Goal: Information Seeking & Learning: Compare options

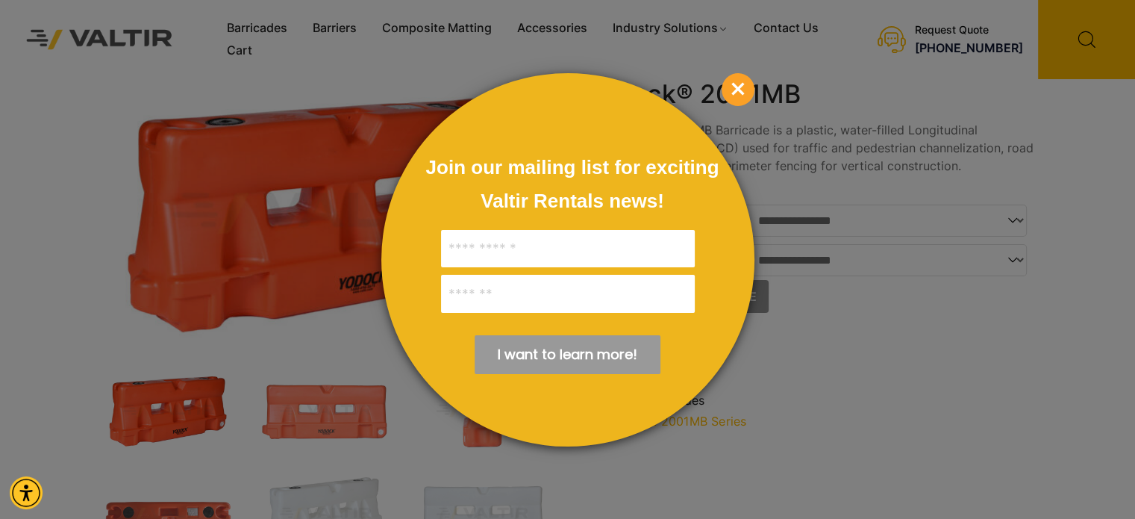
click at [741, 89] on span "×" at bounding box center [738, 89] width 33 height 33
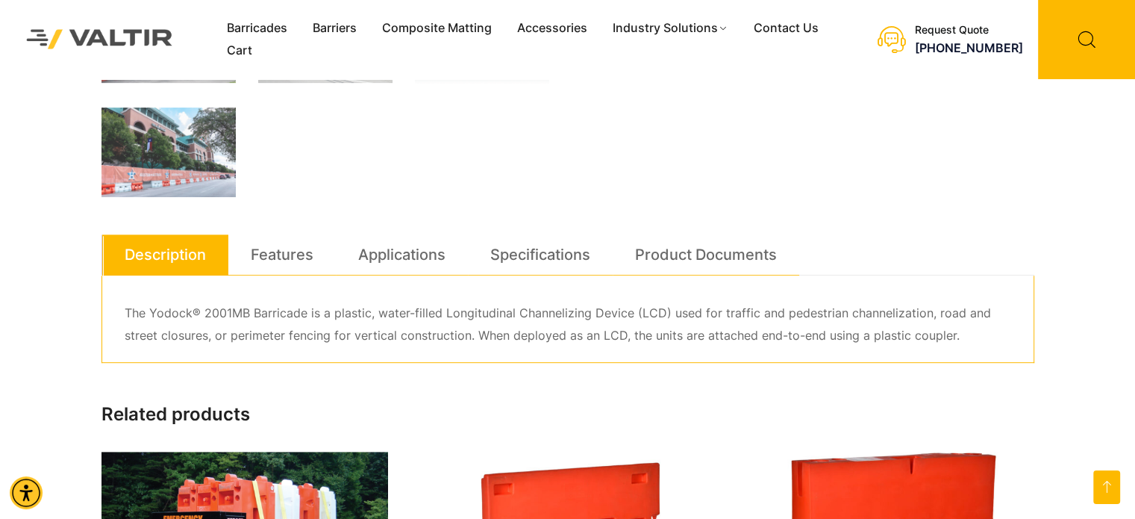
scroll to position [746, 0]
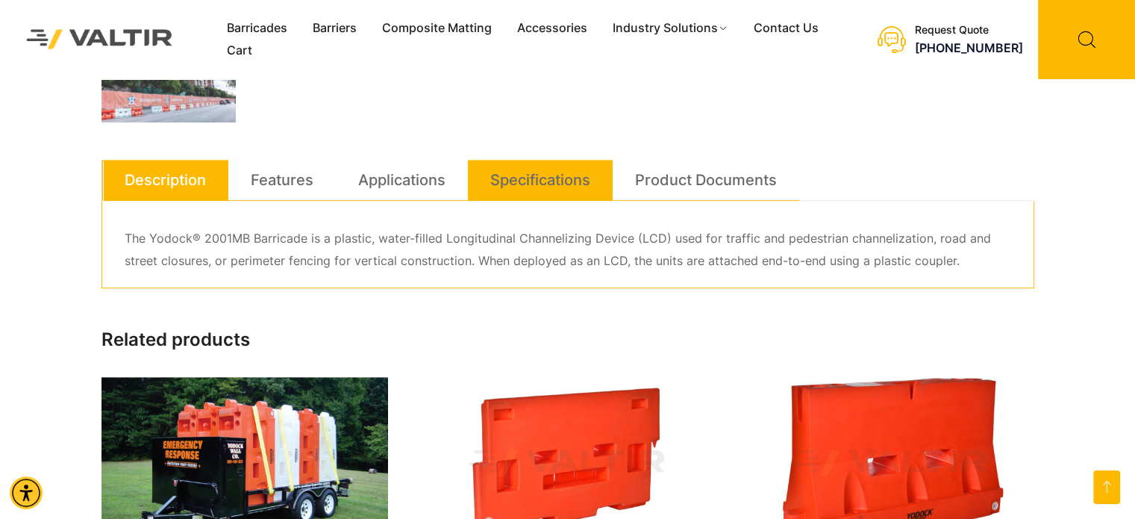
click at [560, 181] on link "Specifications" at bounding box center [540, 180] width 100 height 40
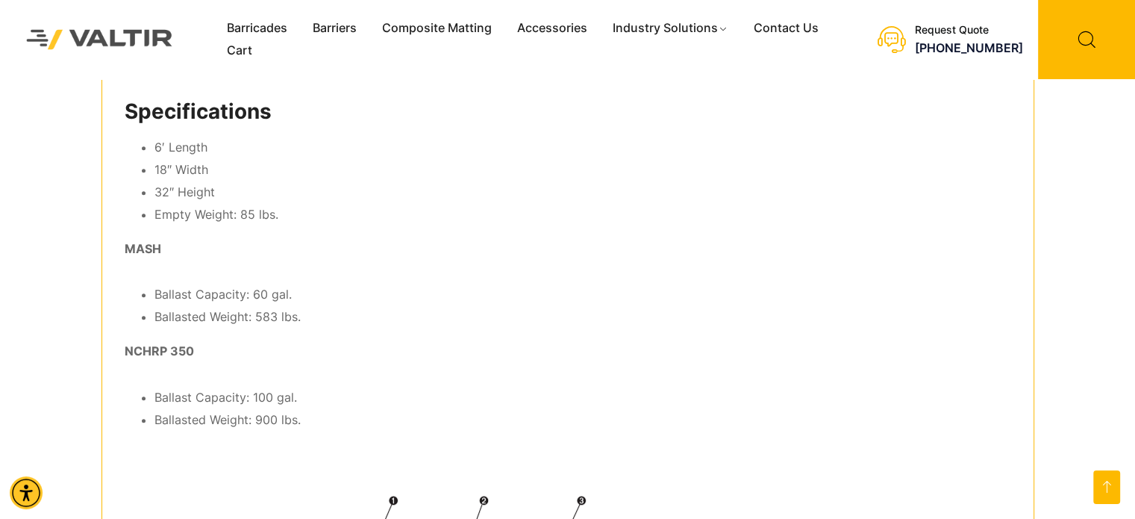
scroll to position [821, 0]
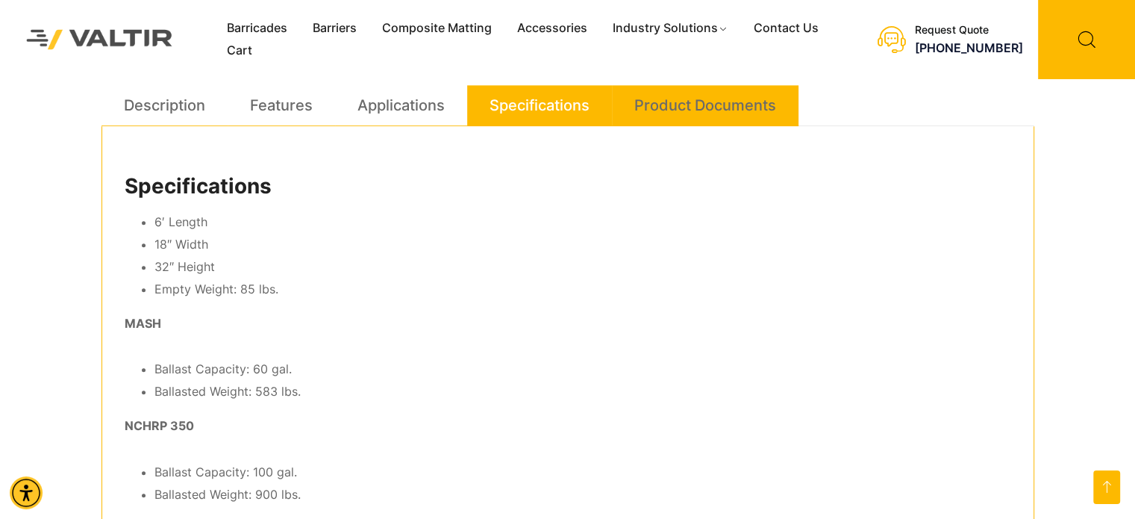
click at [724, 113] on link "Product Documents" at bounding box center [706, 105] width 142 height 40
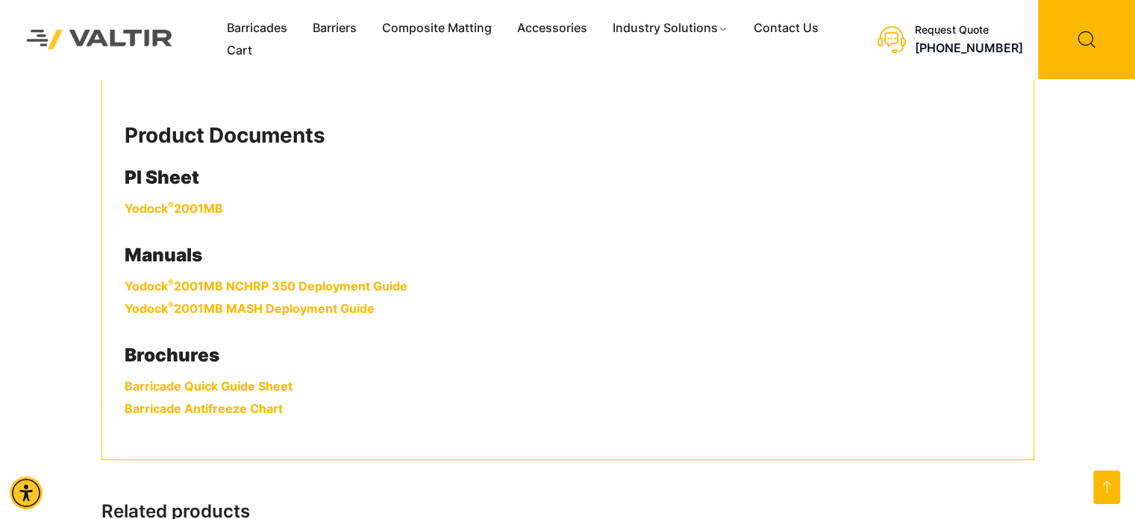
scroll to position [896, 0]
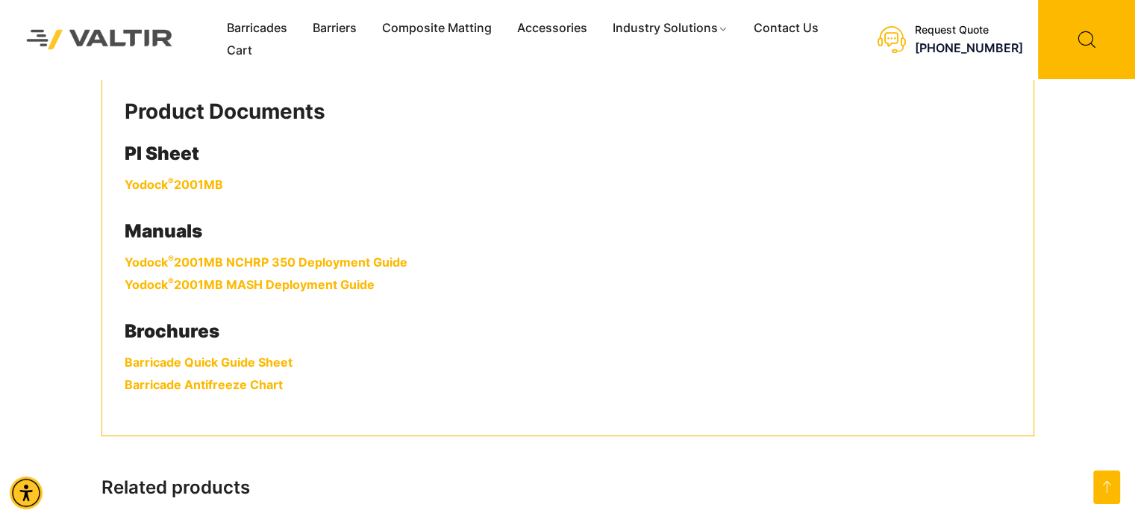
click at [175, 182] on link "Yodock ® 2001MB" at bounding box center [174, 184] width 99 height 15
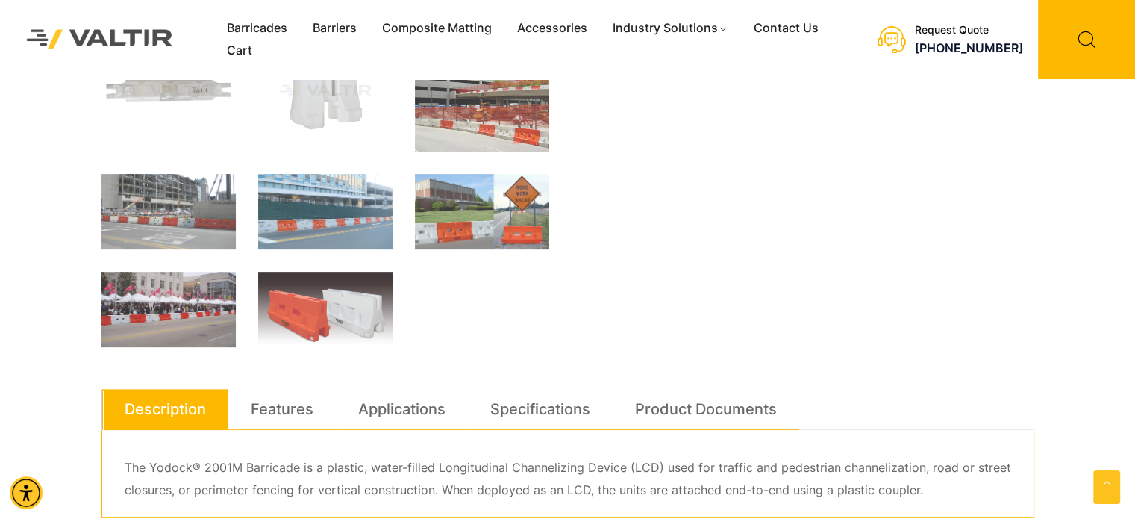
scroll to position [672, 0]
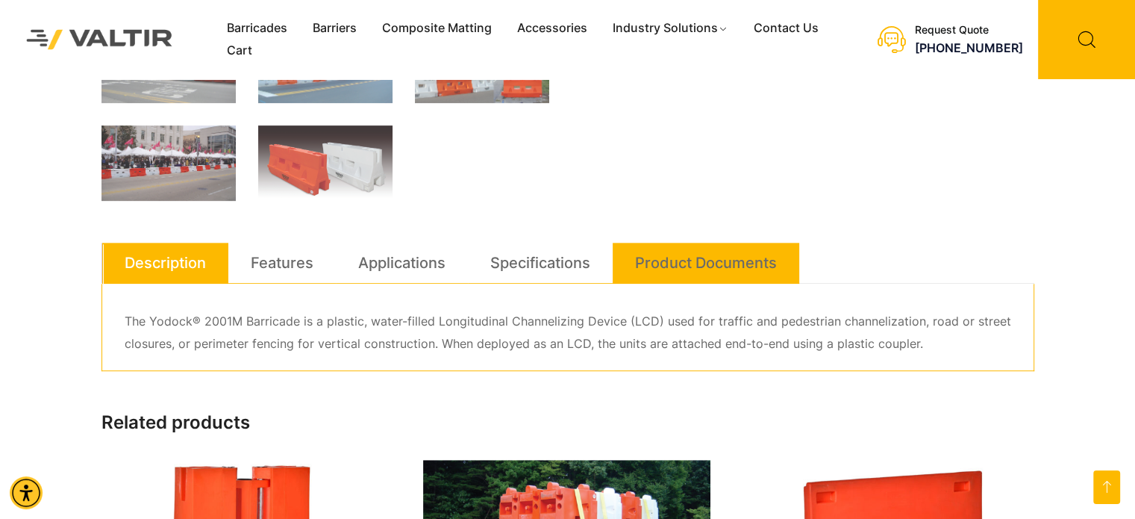
click at [687, 262] on link "Product Documents" at bounding box center [706, 263] width 142 height 40
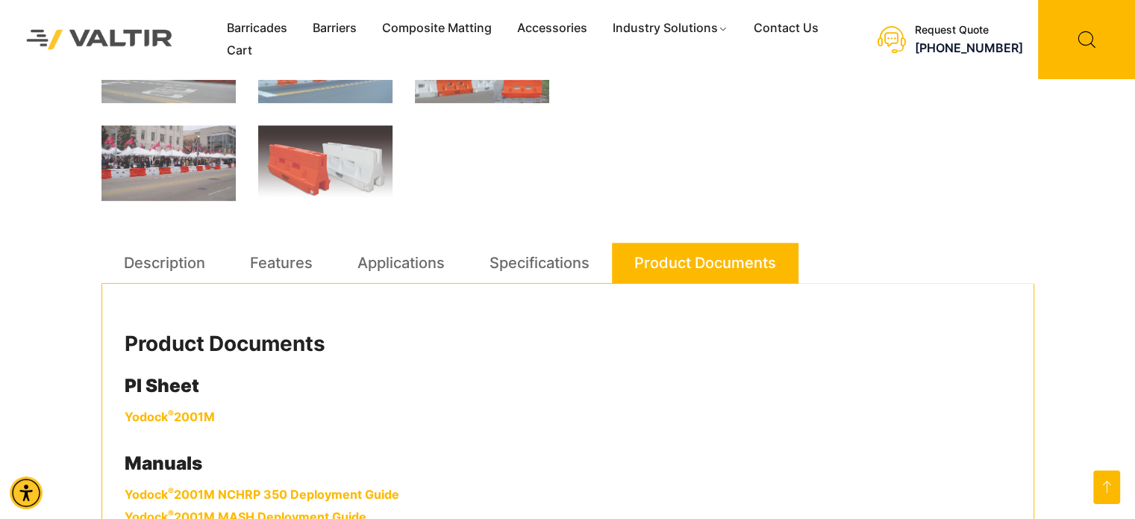
click at [197, 411] on link "Yodock ® 2001M" at bounding box center [170, 416] width 90 height 15
click at [319, 26] on link "Barriers" at bounding box center [334, 28] width 69 height 22
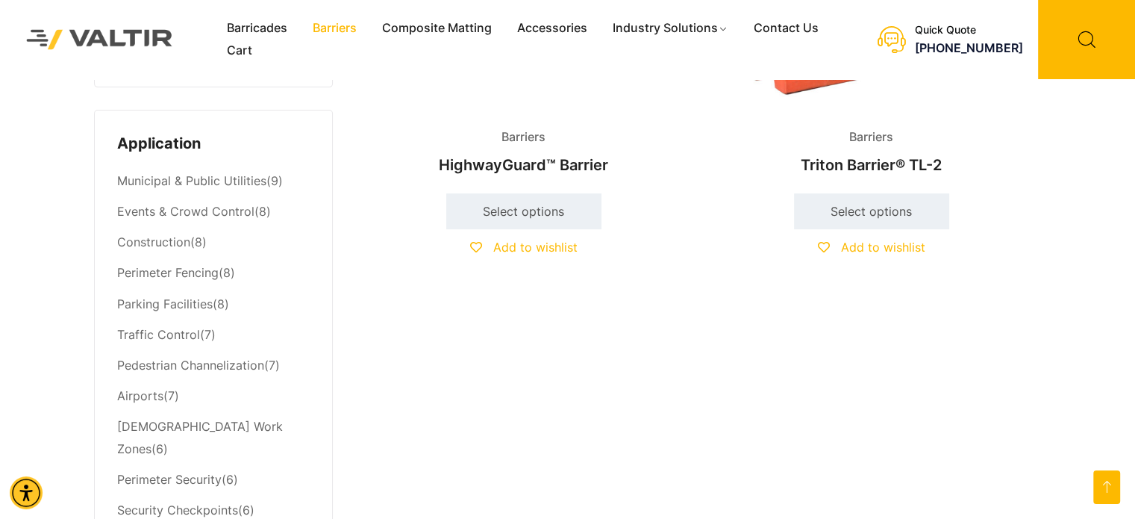
scroll to position [523, 0]
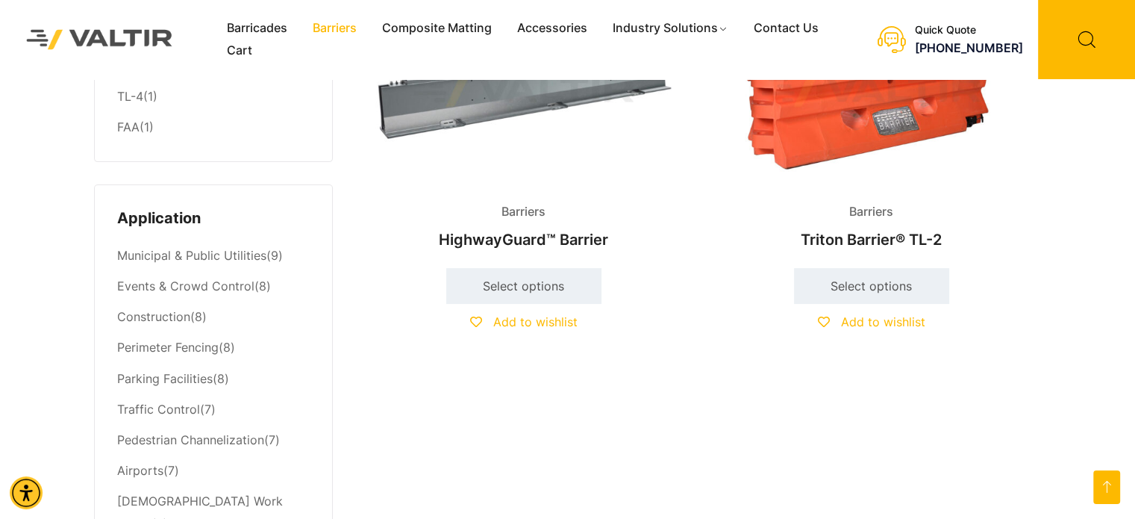
click at [493, 102] on img at bounding box center [524, 92] width 322 height 193
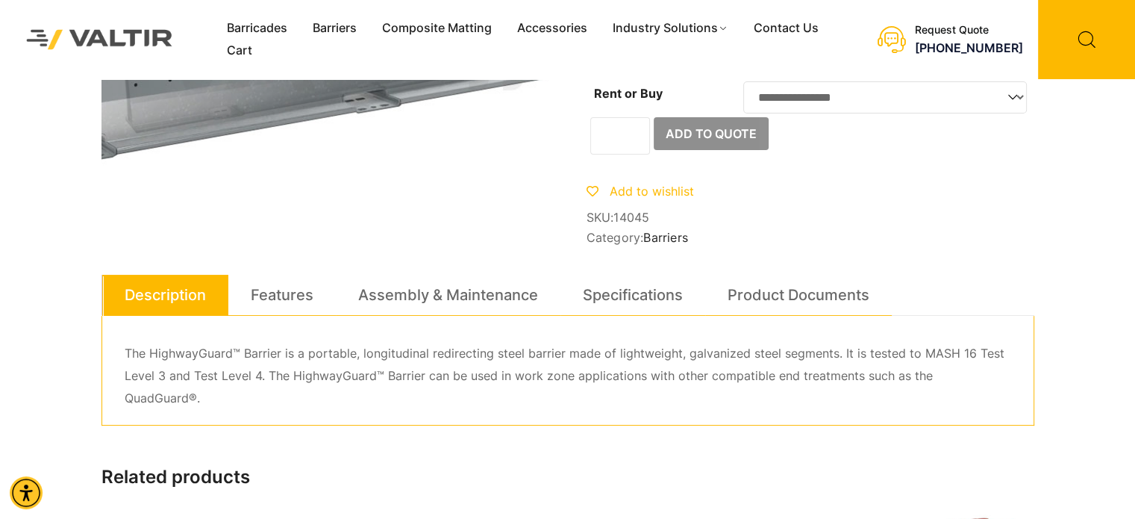
scroll to position [224, 0]
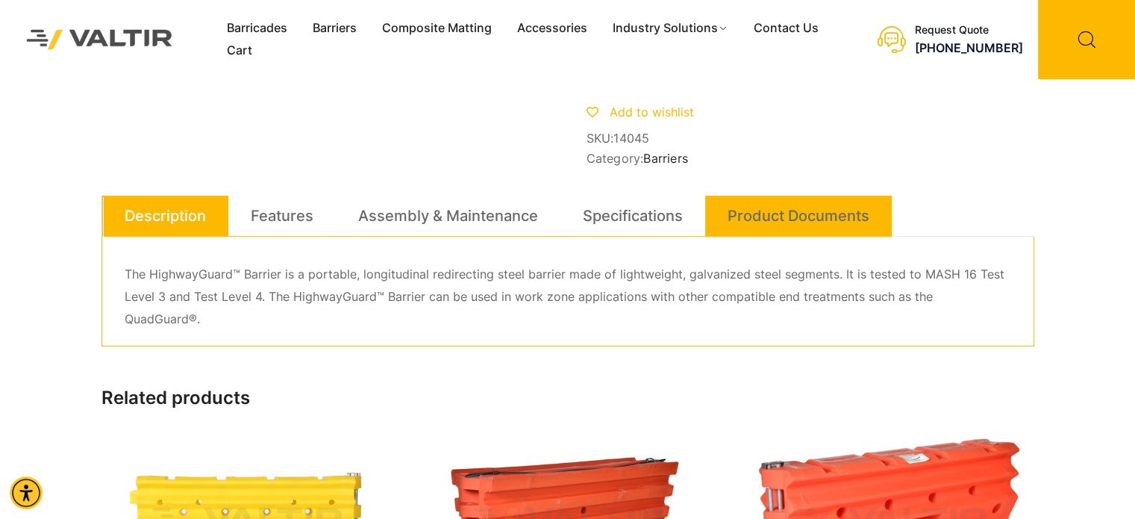
click at [794, 229] on link "Product Documents" at bounding box center [799, 216] width 142 height 40
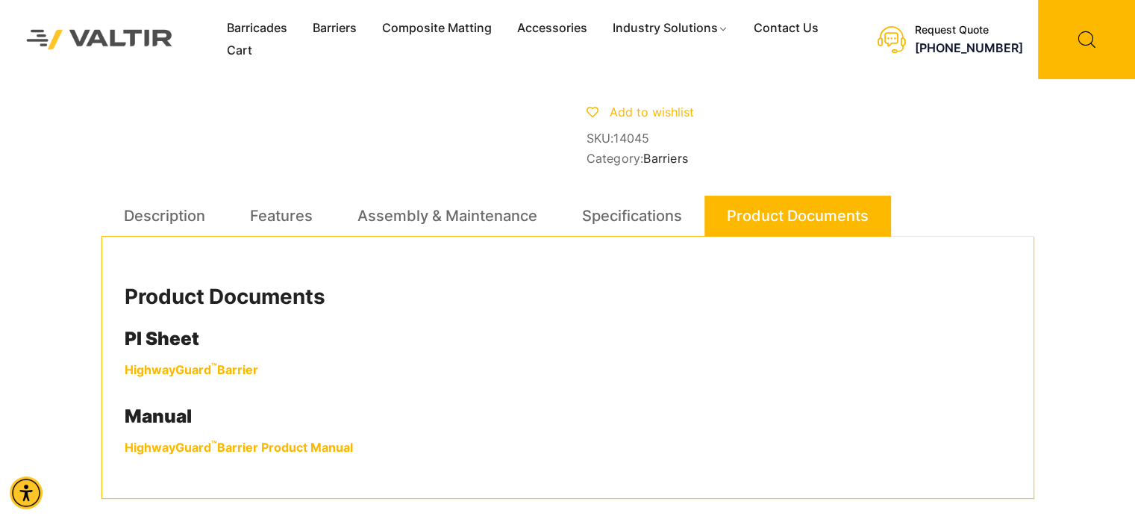
click at [233, 377] on link "HighwayGuard ™ Barrier" at bounding box center [192, 369] width 134 height 15
click at [341, 33] on link "Barriers" at bounding box center [334, 28] width 69 height 22
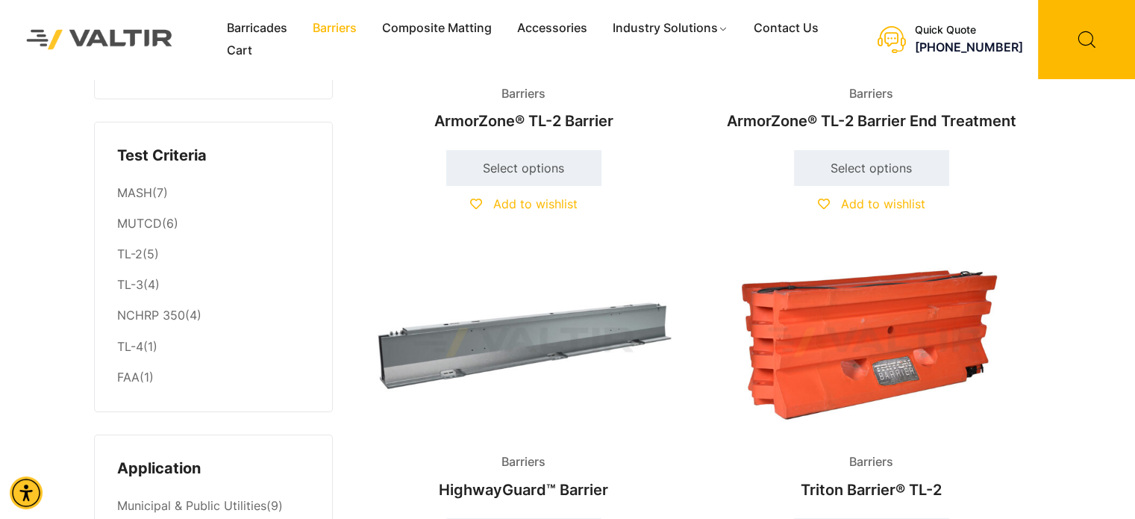
scroll to position [299, 0]
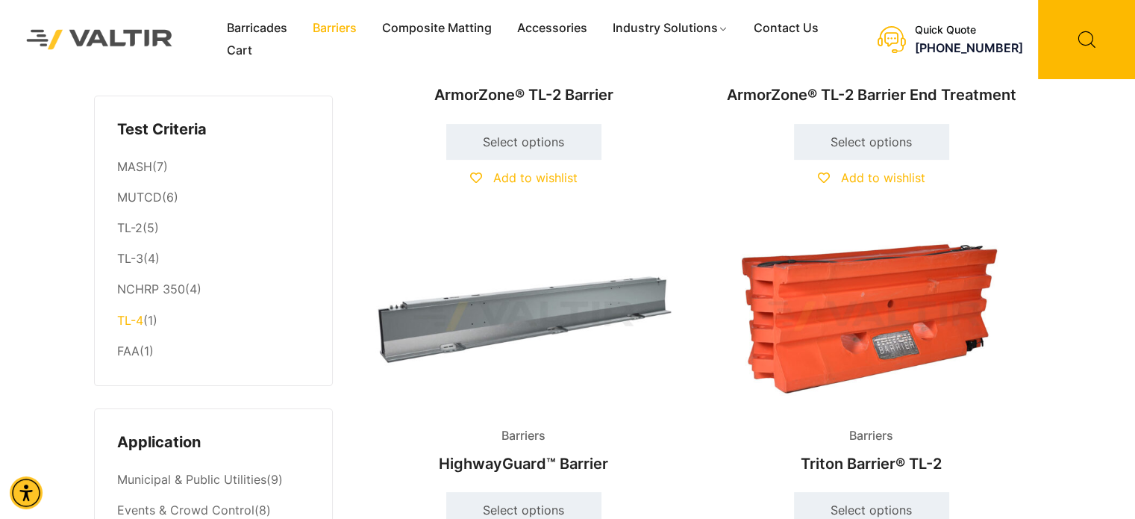
click at [131, 325] on link "TL-4" at bounding box center [130, 320] width 26 height 15
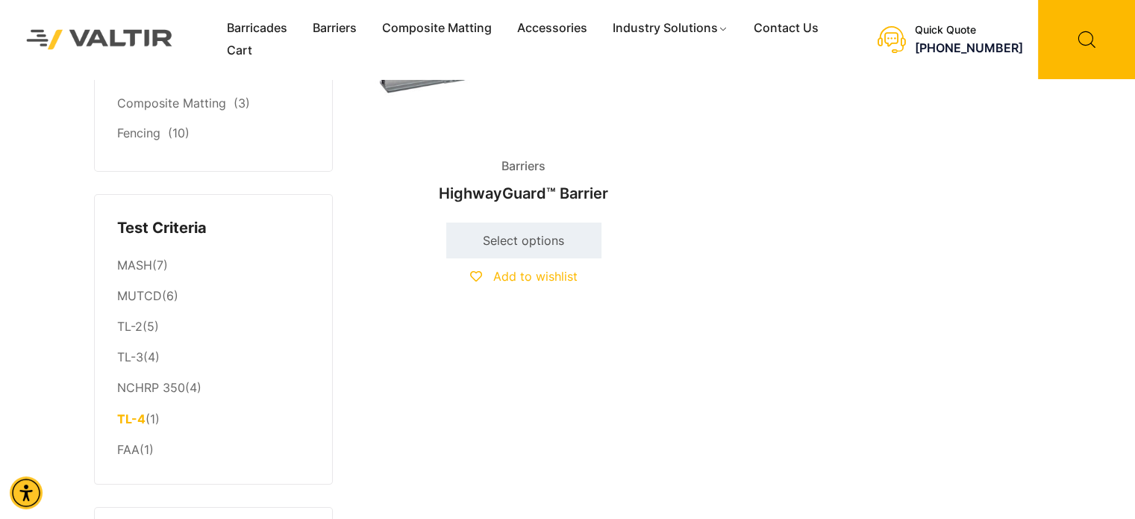
scroll to position [224, 0]
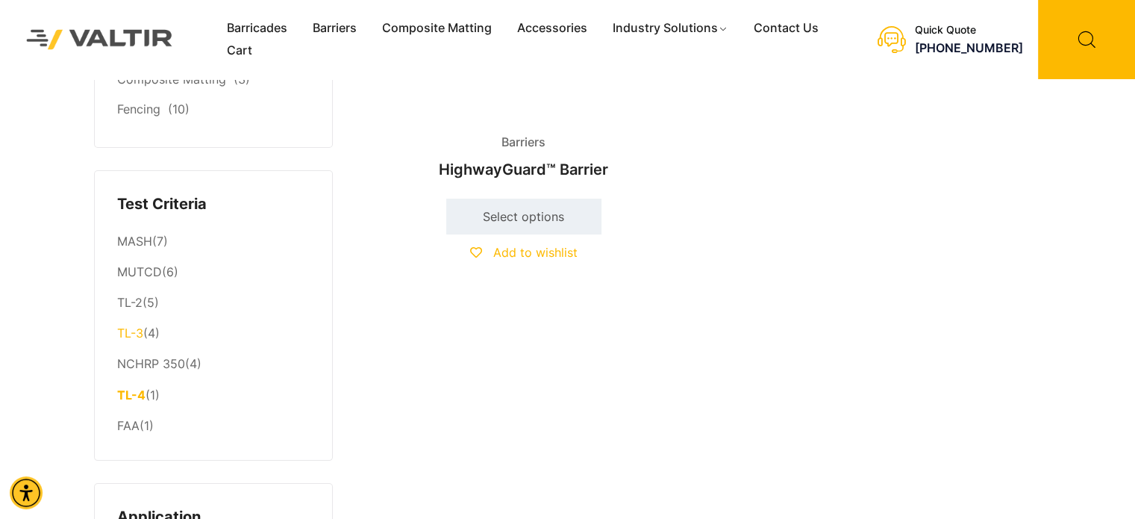
click at [127, 331] on link "TL-3" at bounding box center [130, 332] width 26 height 15
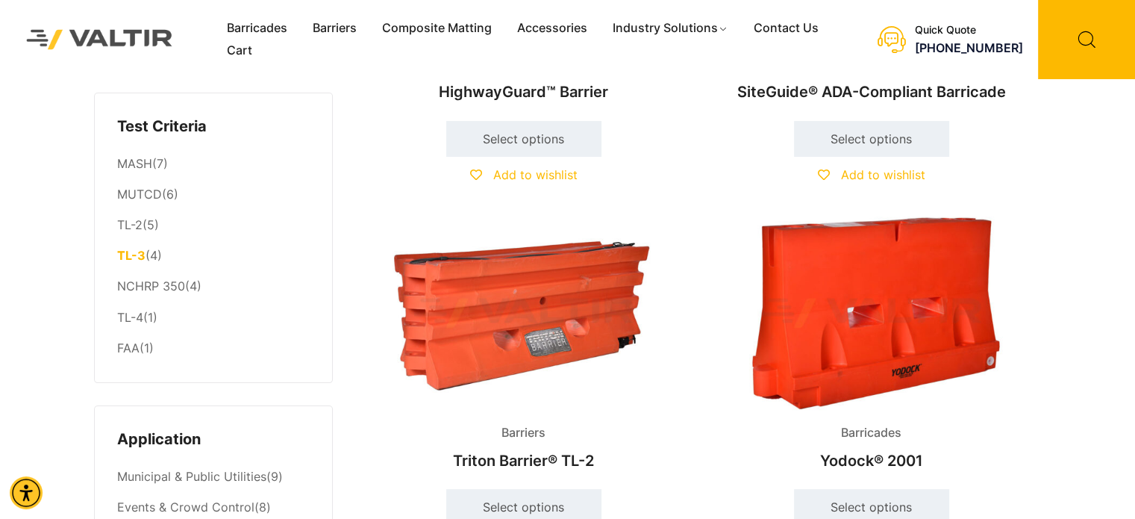
scroll to position [299, 0]
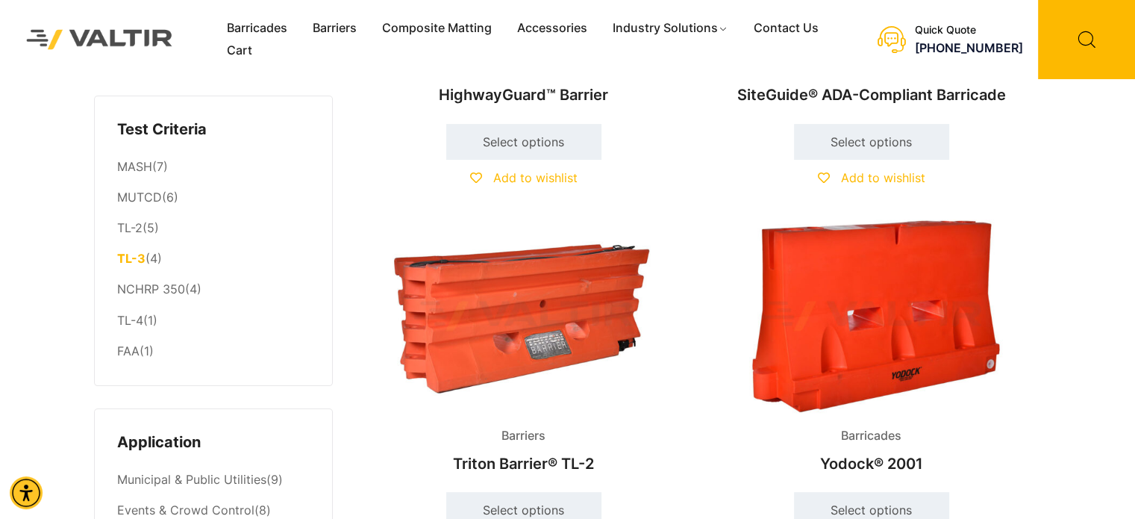
click at [546, 340] on img at bounding box center [524, 315] width 322 height 193
click at [325, 31] on link "Barriers" at bounding box center [334, 28] width 69 height 22
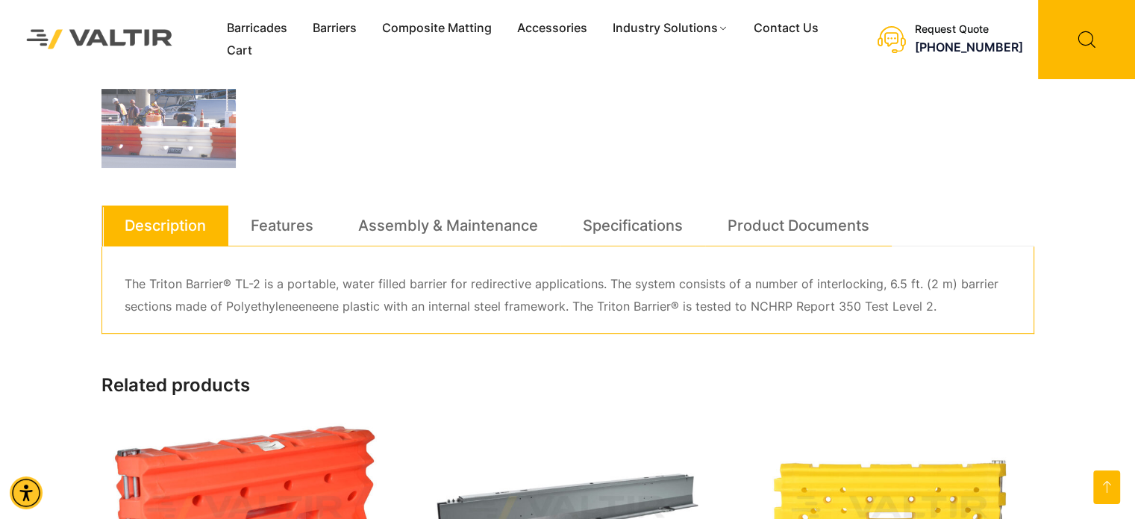
scroll to position [746, 0]
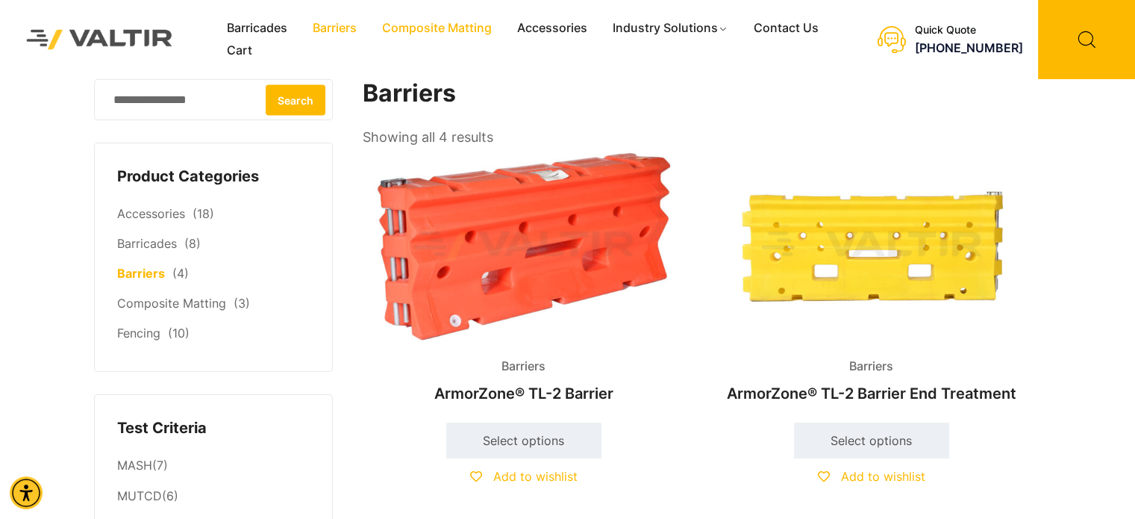
click at [423, 29] on link "Composite Matting" at bounding box center [437, 28] width 135 height 22
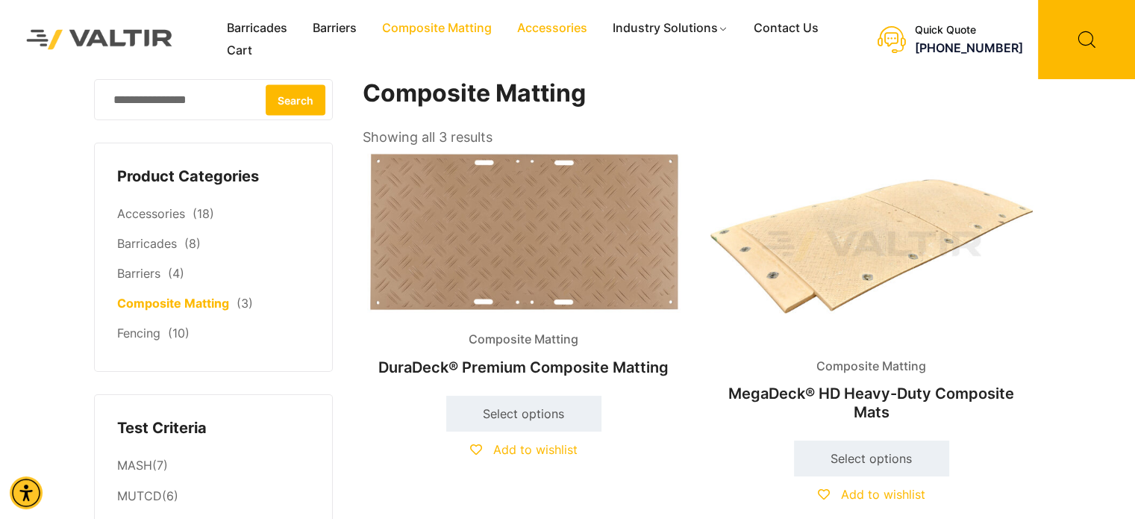
click at [555, 24] on link "Accessories" at bounding box center [553, 28] width 96 height 22
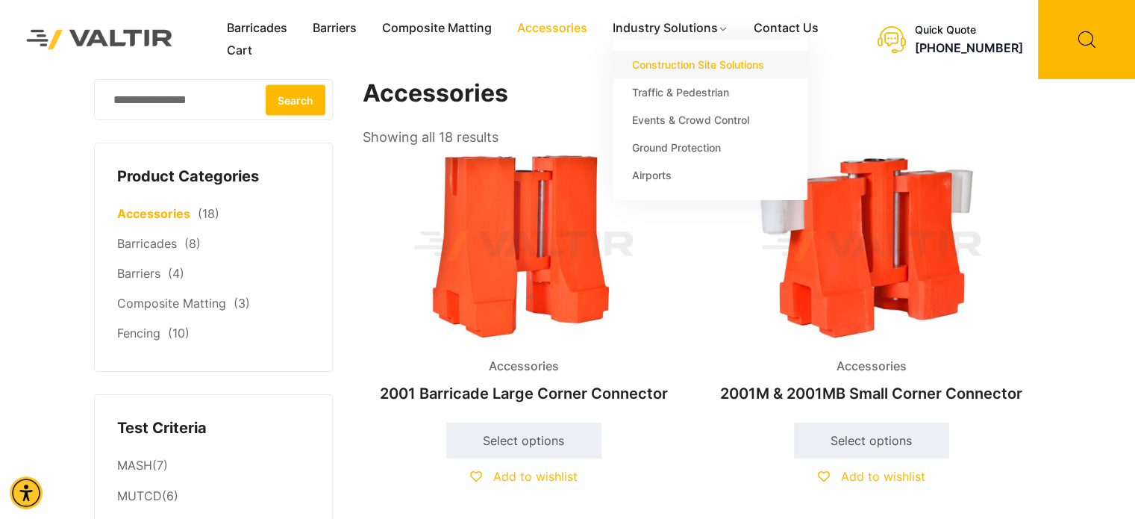
click at [670, 62] on link "Construction Site Solutions" at bounding box center [711, 65] width 194 height 28
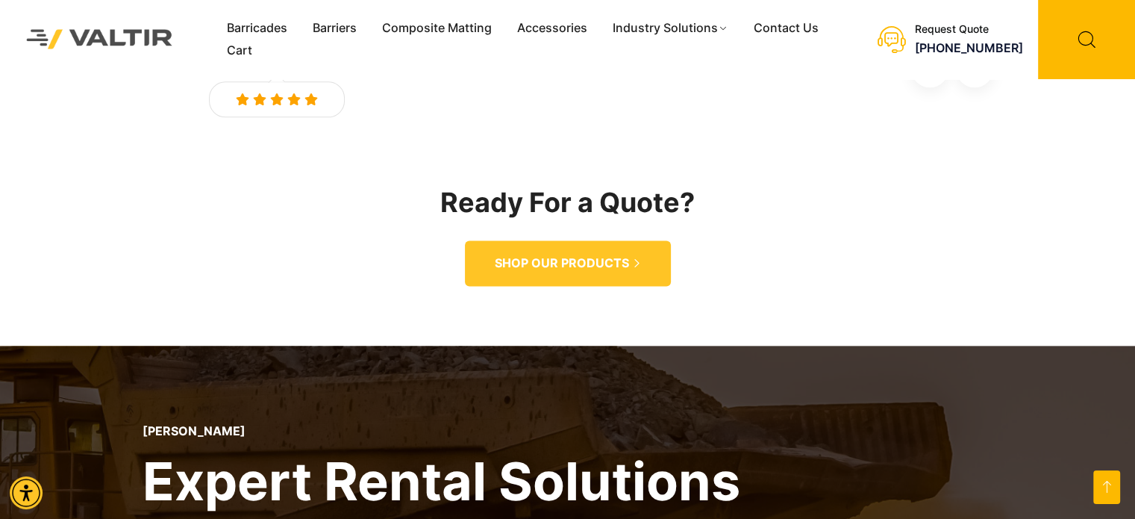
scroll to position [1941, 0]
